Goal: Obtain resource: Download file/media

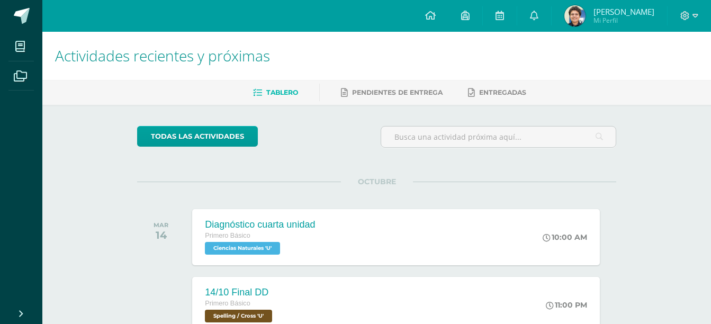
scroll to position [69, 0]
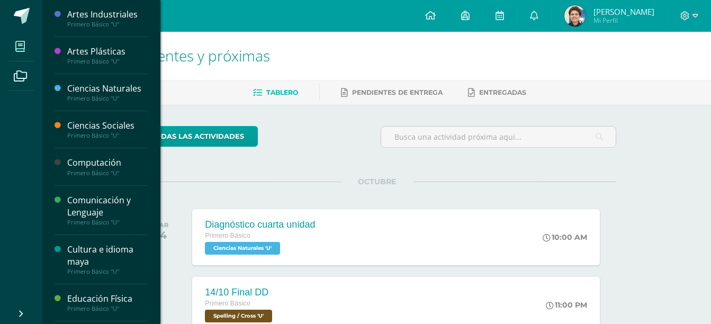
click at [21, 45] on icon at bounding box center [20, 46] width 10 height 11
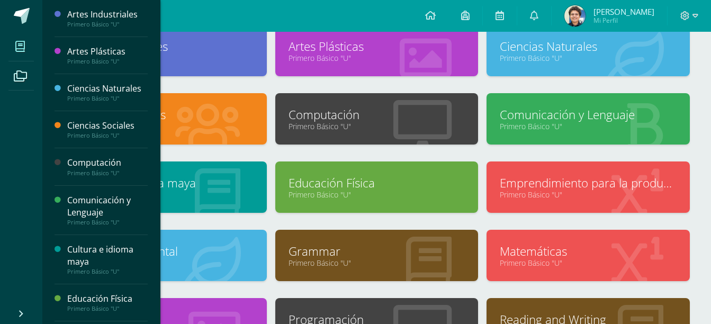
scroll to position [20, 0]
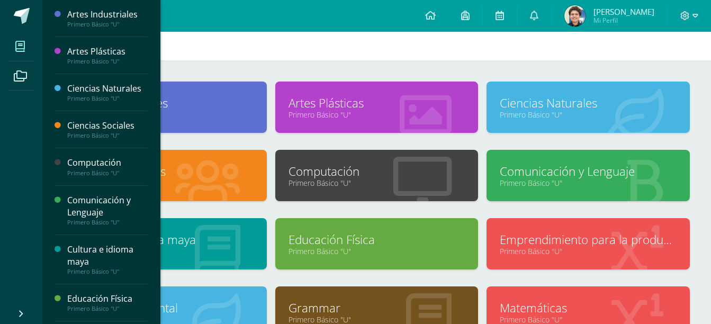
click at [582, 92] on div at bounding box center [634, 108] width 111 height 71
click at [577, 118] on link "Primero Básico "U"" at bounding box center [588, 115] width 177 height 10
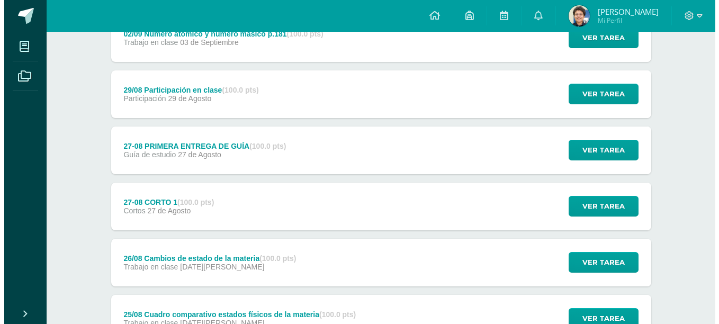
scroll to position [836, 0]
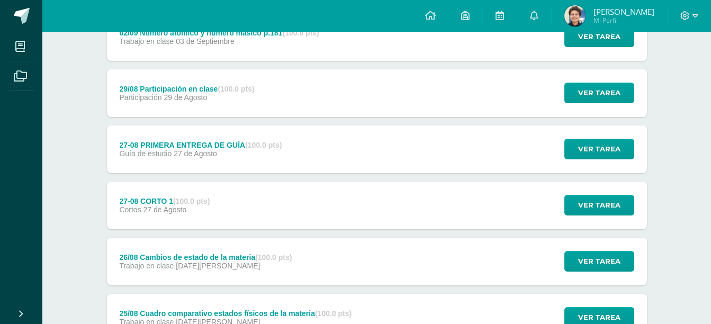
click at [265, 143] on strong "(100.0 pts)" at bounding box center [263, 145] width 37 height 8
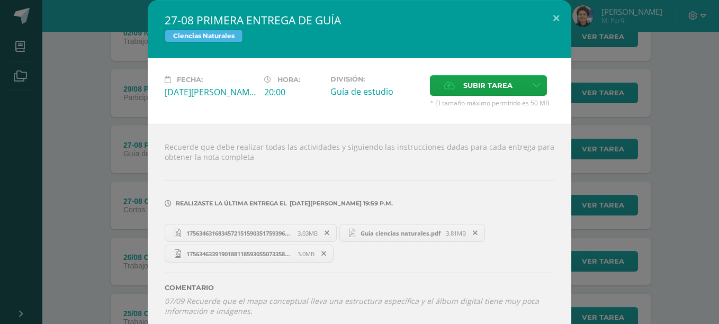
click at [356, 231] on span "Guia ciencias naturales.pdf" at bounding box center [400, 233] width 91 height 8
